Goal: Transaction & Acquisition: Purchase product/service

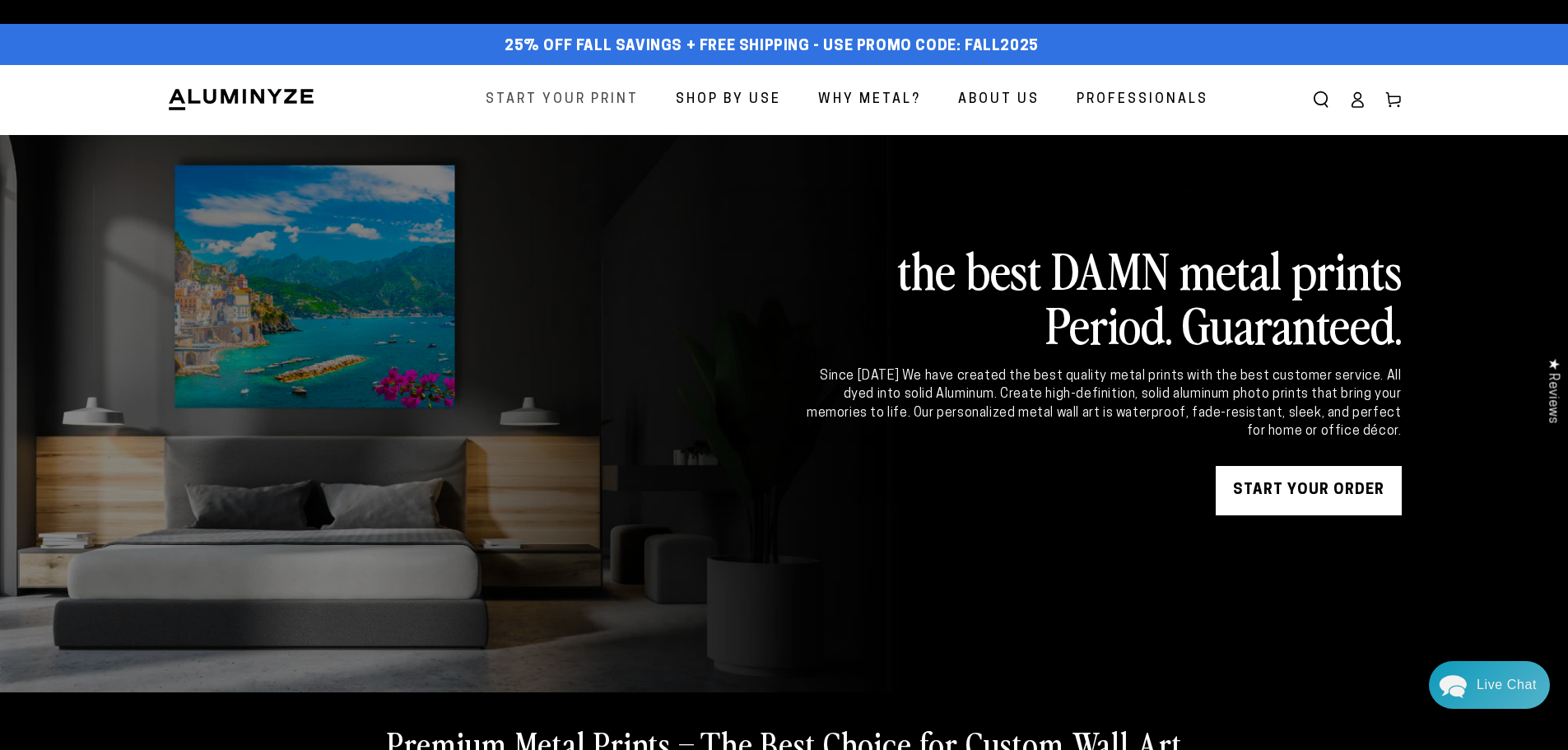
click at [604, 94] on span "Start Your Print" at bounding box center [562, 99] width 153 height 23
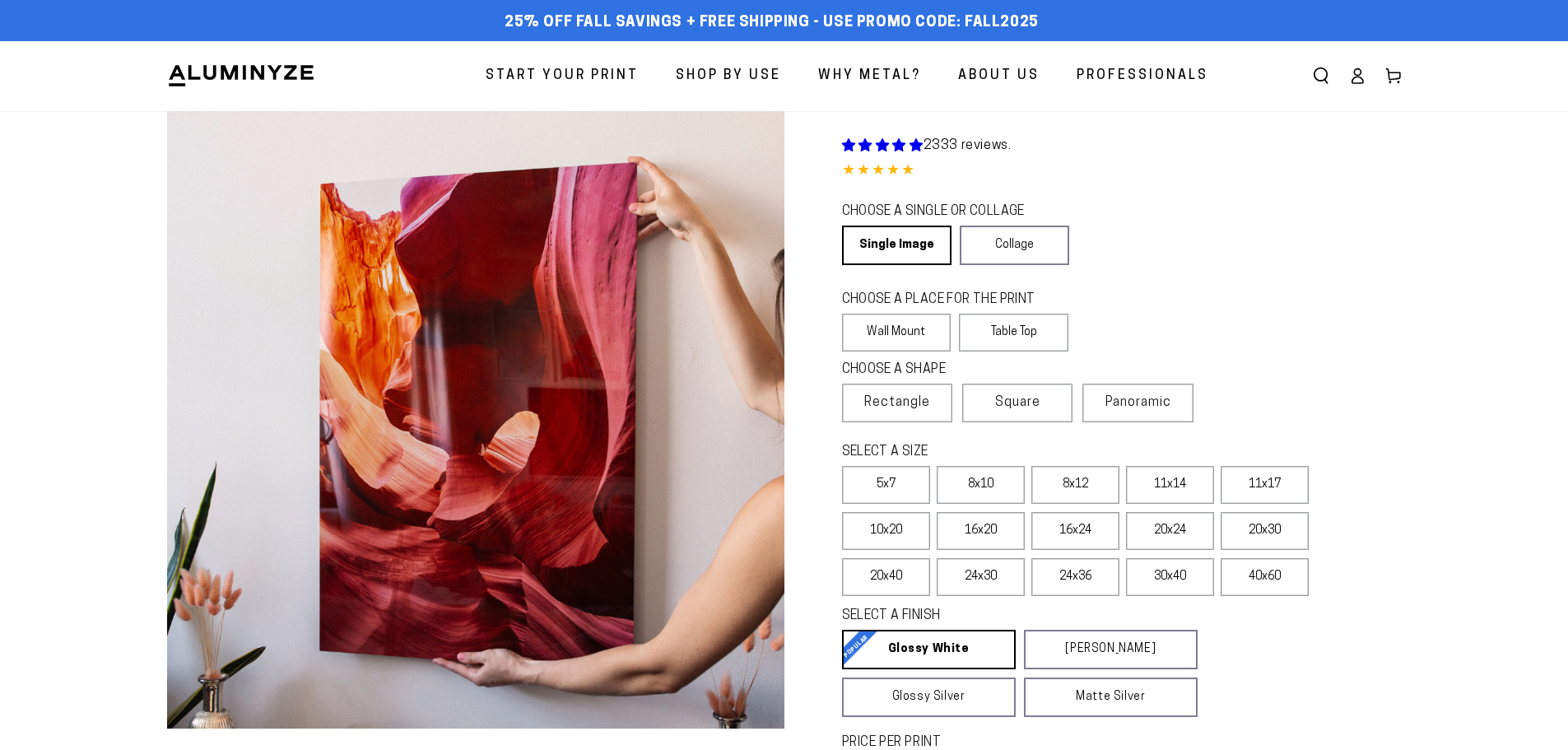
select select "**********"
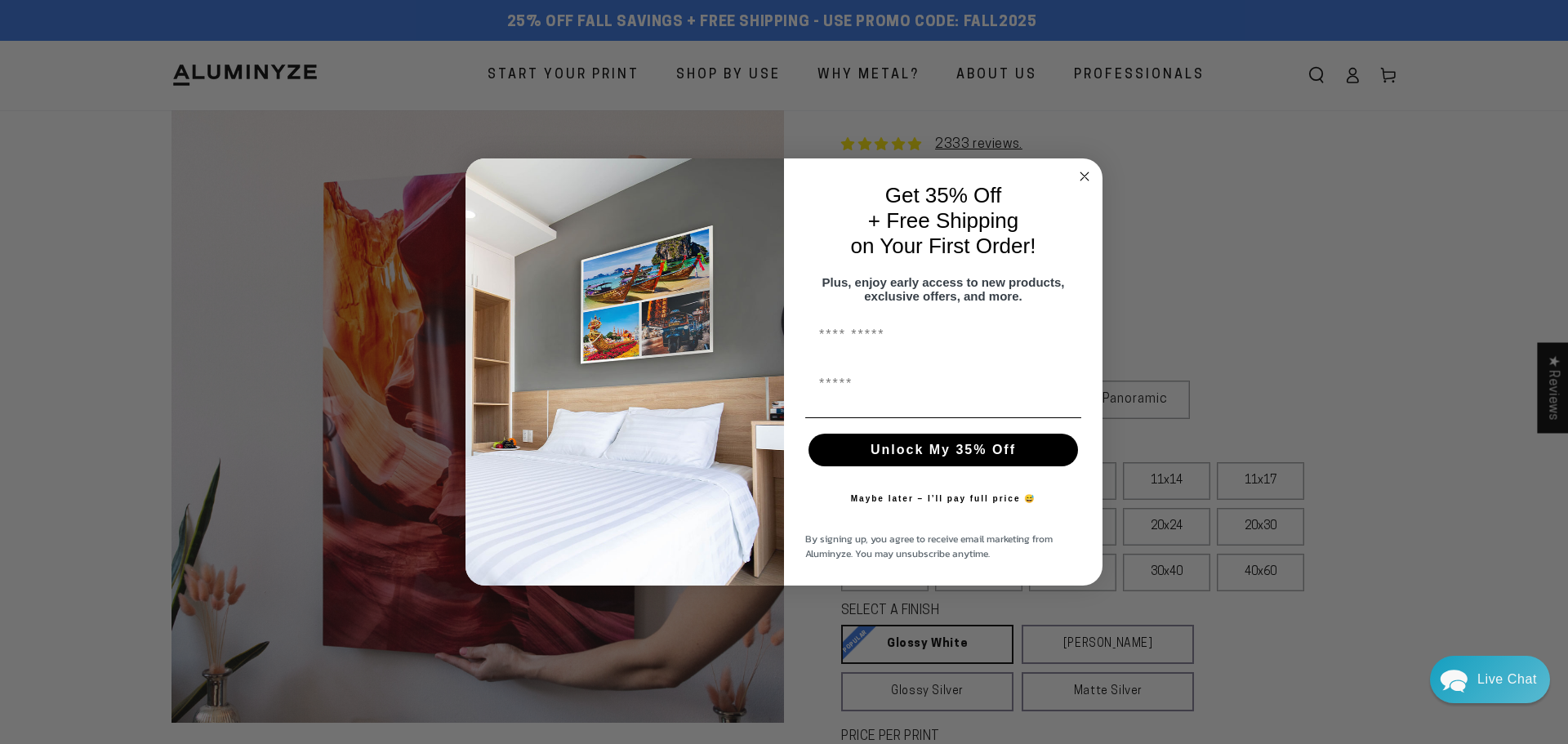
click at [1081, 170] on circle "Close dialog" at bounding box center [1085, 175] width 18 height 18
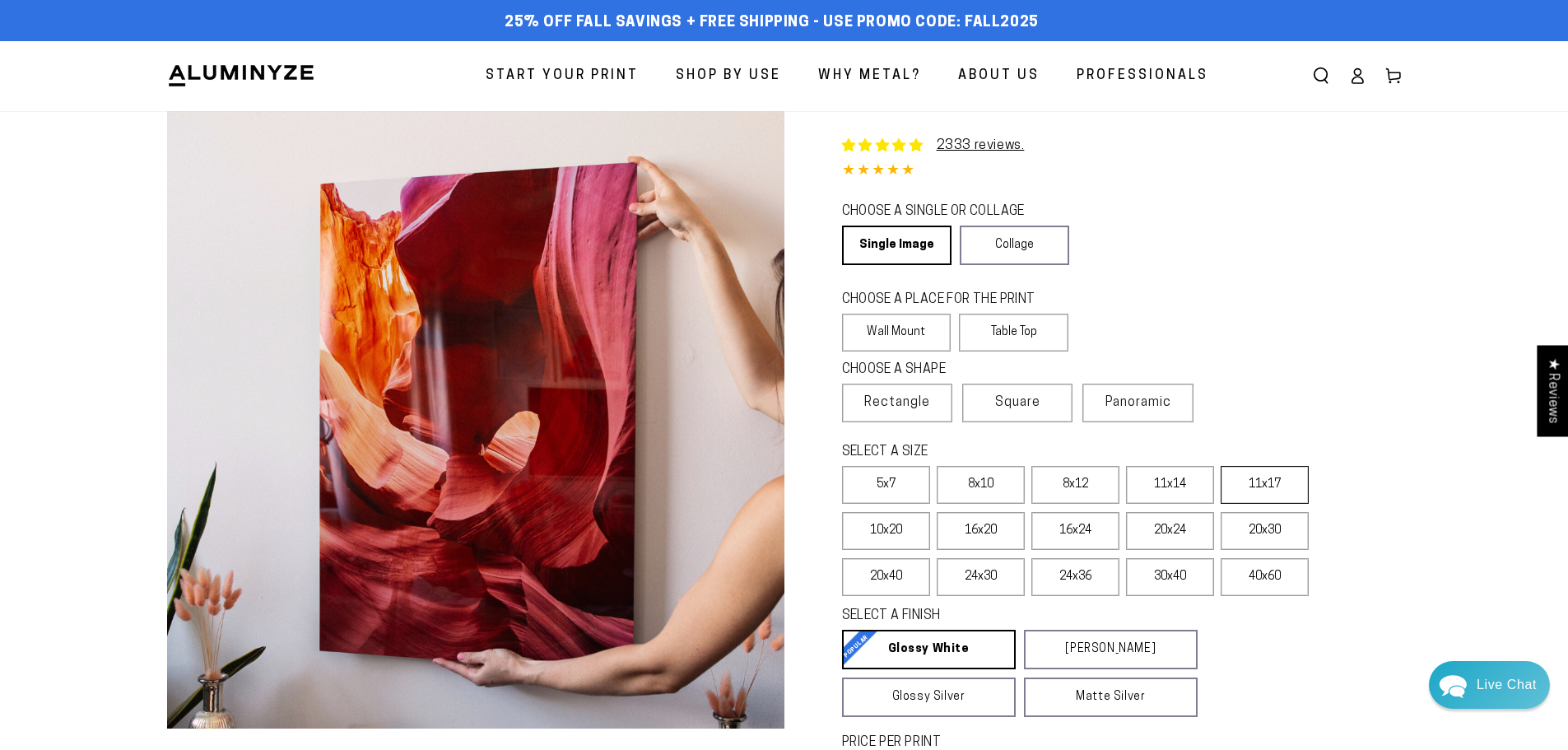
click at [1297, 491] on label "11x17" at bounding box center [1265, 485] width 88 height 38
click at [988, 242] on link "Collage" at bounding box center [1014, 245] width 109 height 40
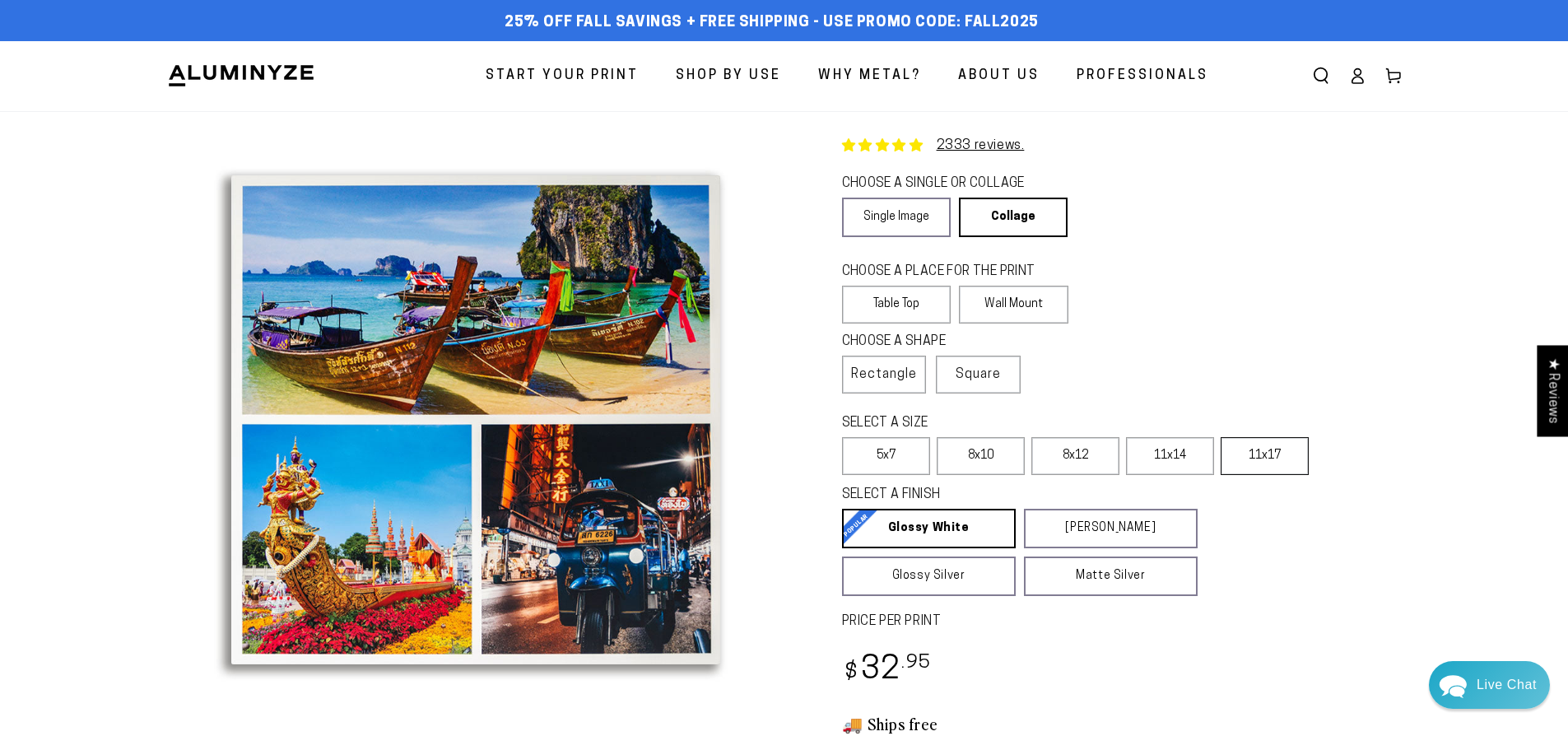
click at [1256, 463] on label "11x17" at bounding box center [1265, 455] width 88 height 38
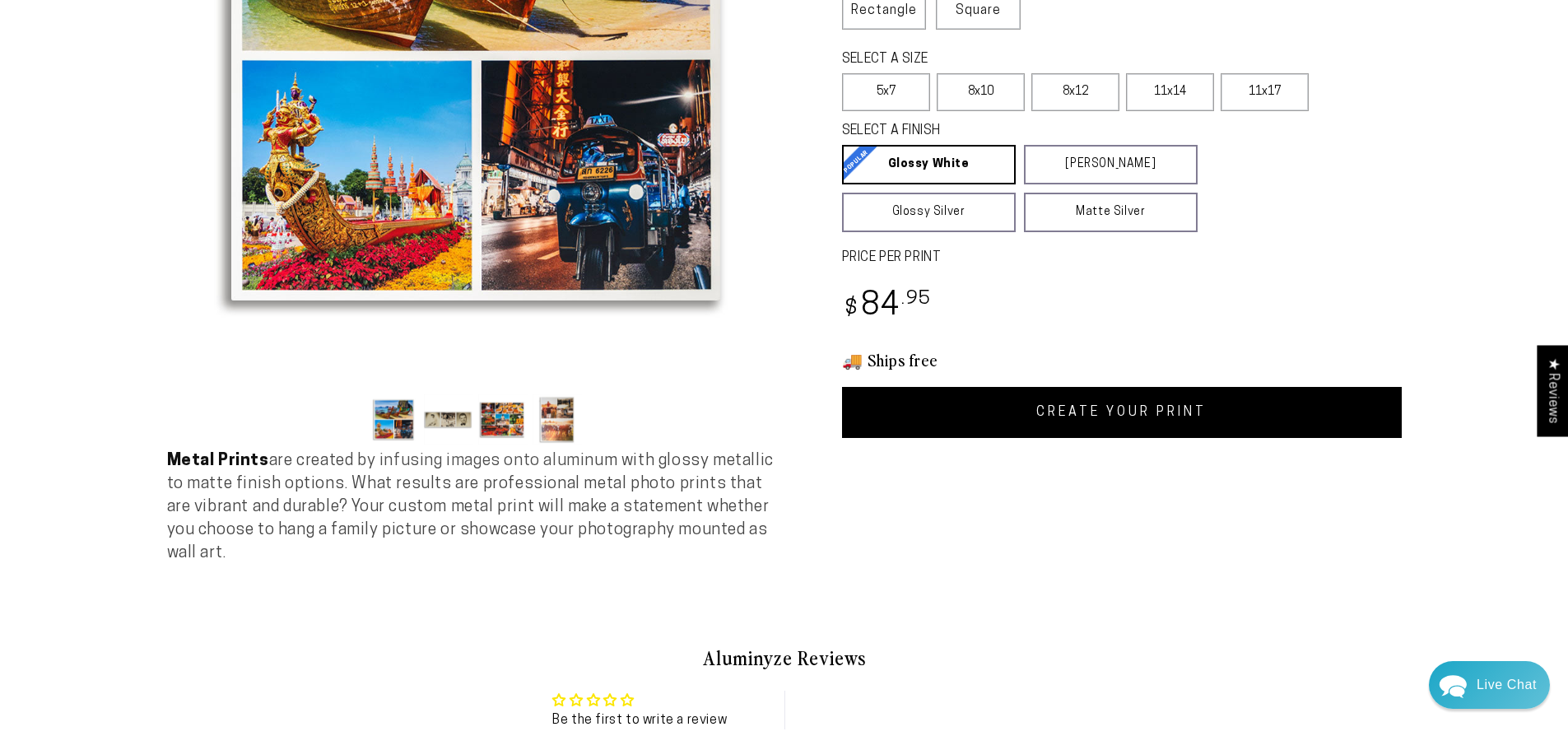
scroll to position [412, 0]
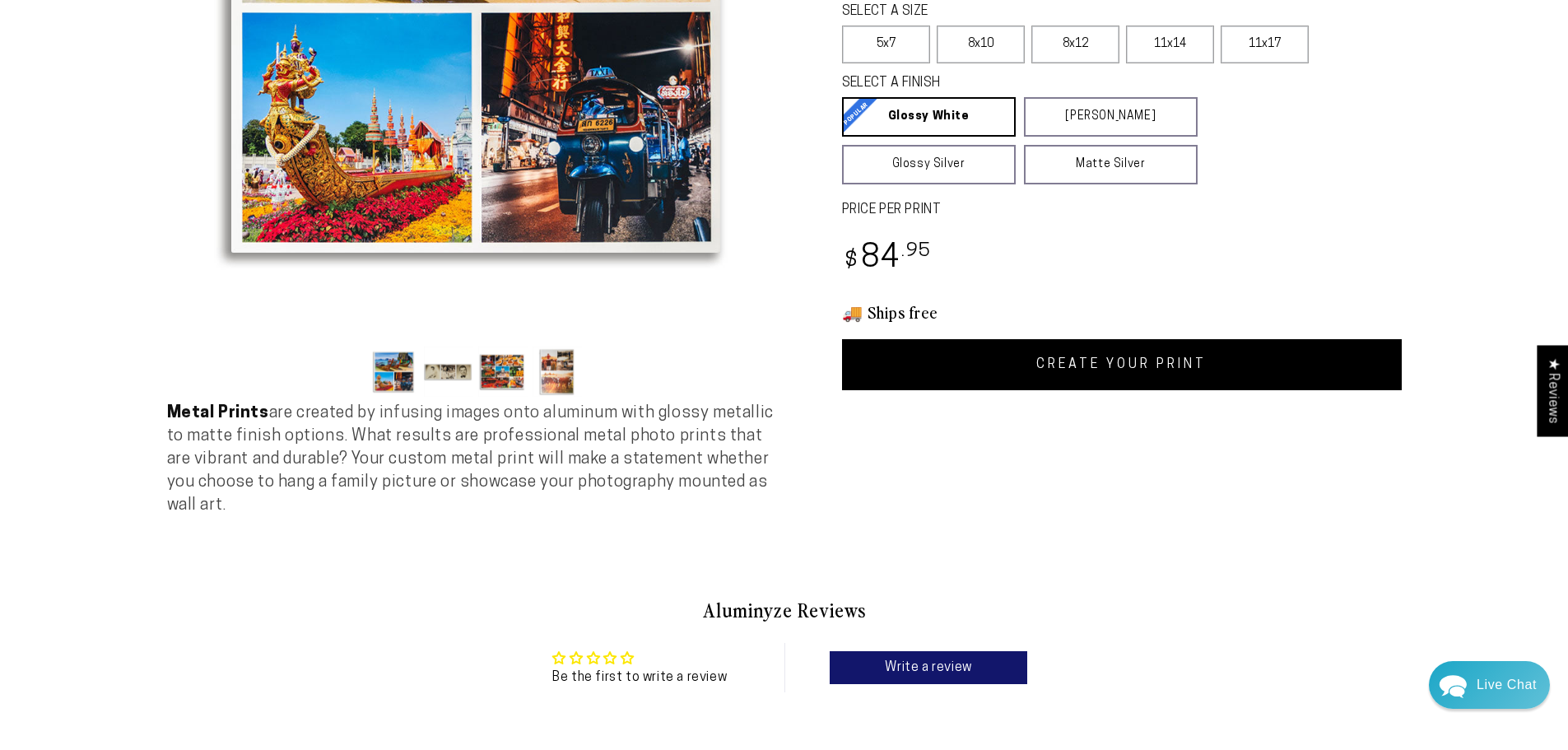
click at [448, 371] on button "Load image 2 in gallery view" at bounding box center [449, 371] width 50 height 50
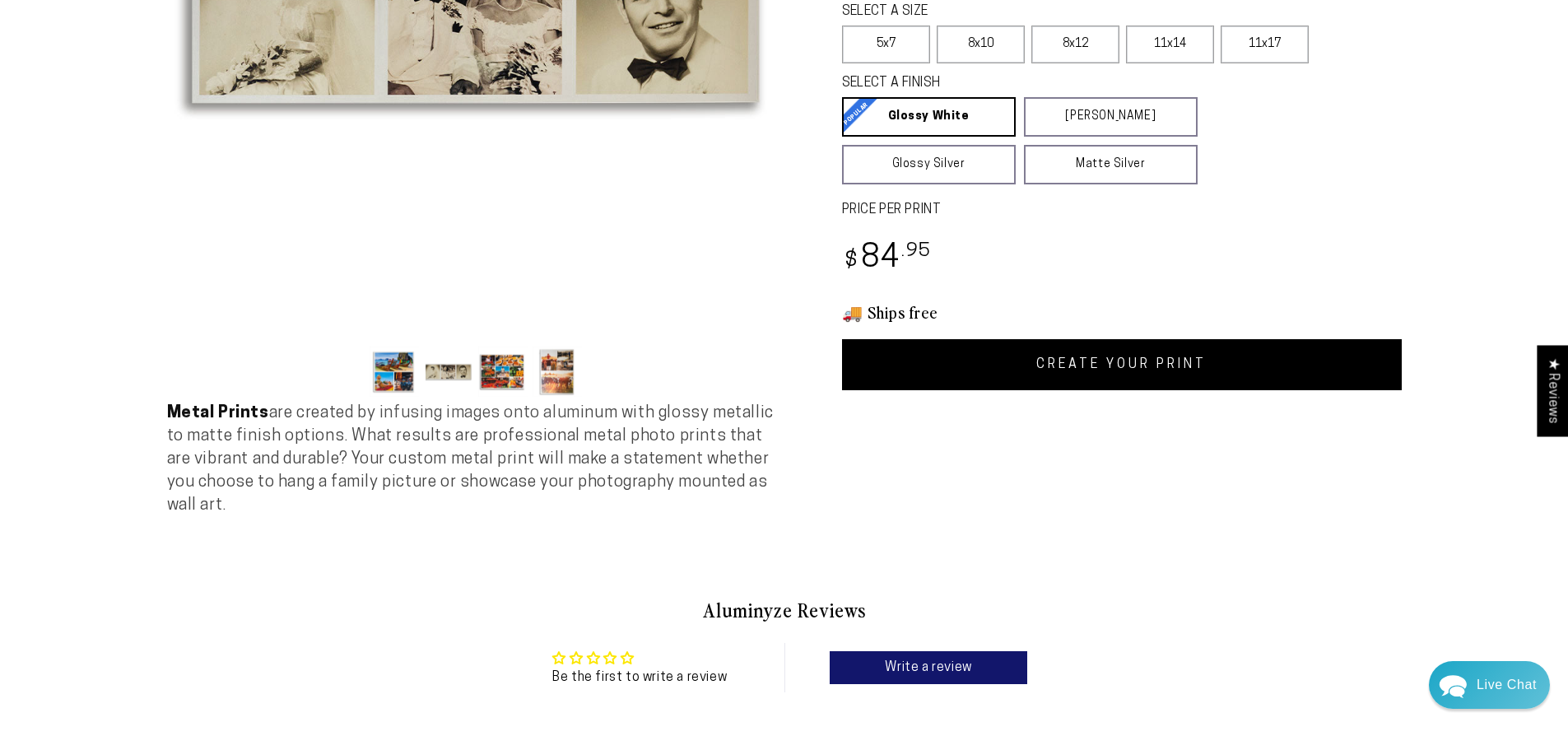
click at [515, 373] on button "Load image 3 in gallery view" at bounding box center [502, 371] width 50 height 50
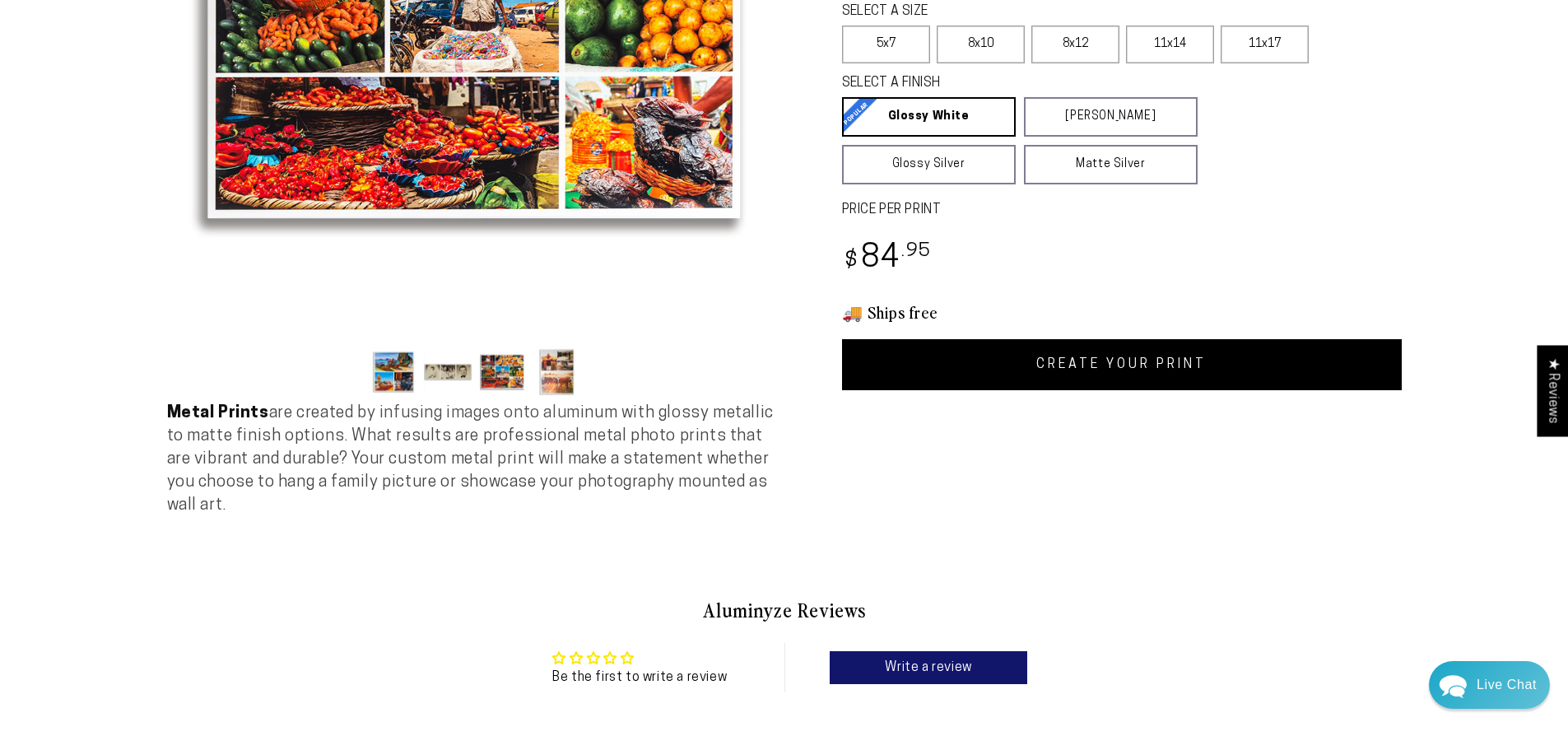
click at [562, 364] on button "Load image 4 in gallery view" at bounding box center [557, 371] width 50 height 50
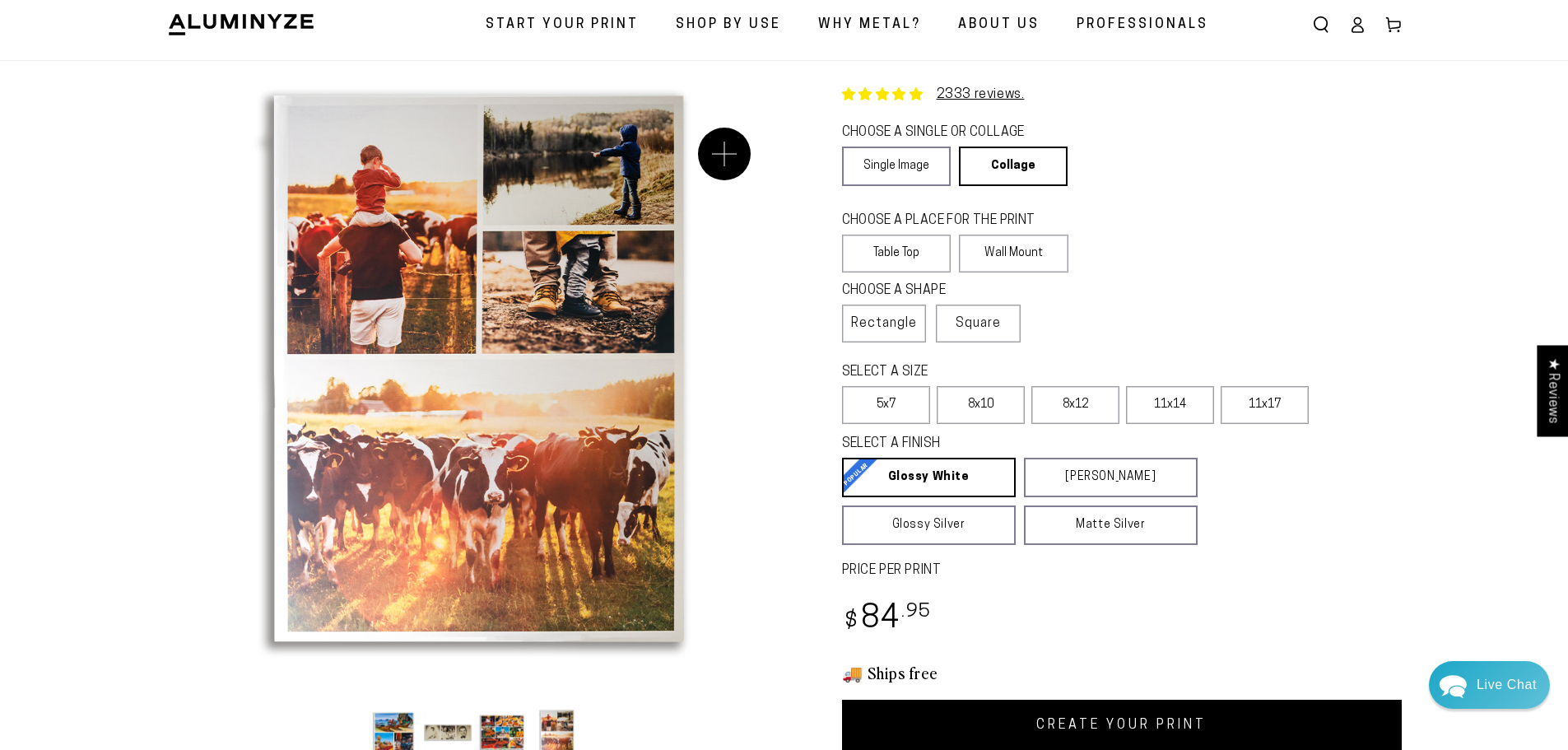
scroll to position [0, 0]
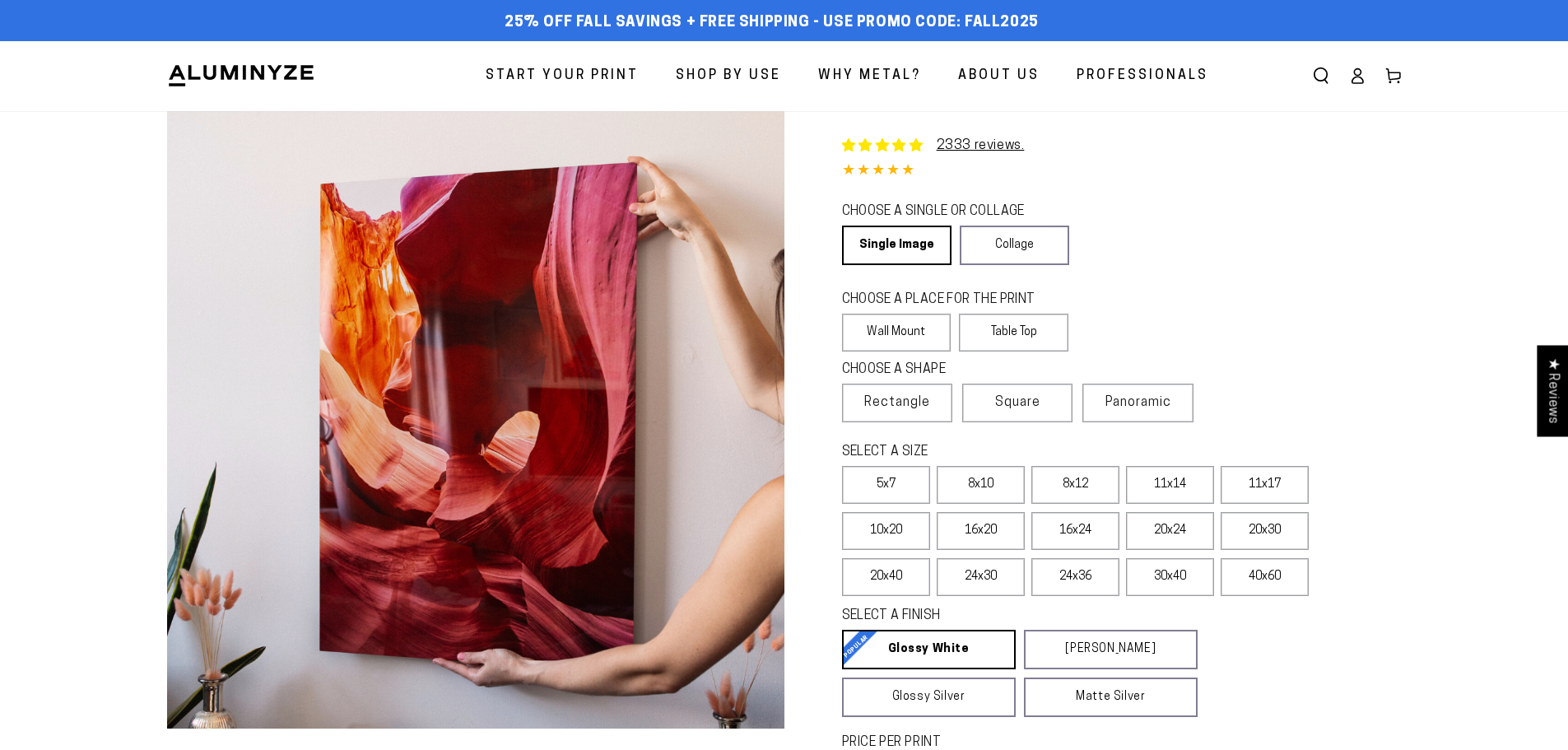
select select "**********"
